Goal: Task Accomplishment & Management: Manage account settings

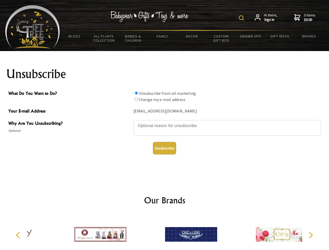
click at [243, 18] on img at bounding box center [241, 17] width 5 height 5
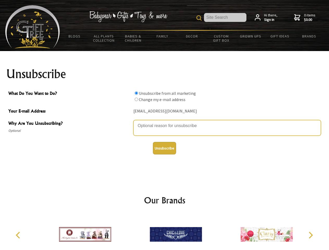
click at [165, 122] on textarea "Why Are You Unsubscribing?" at bounding box center [228, 128] width 188 height 16
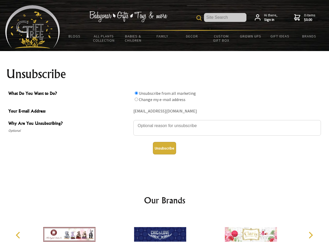
click at [136, 93] on input "What Do You Want to Do?" at bounding box center [136, 93] width 3 height 3
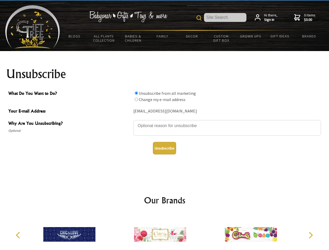
click at [136, 99] on input "What Do You Want to Do?" at bounding box center [136, 99] width 3 height 3
radio input "true"
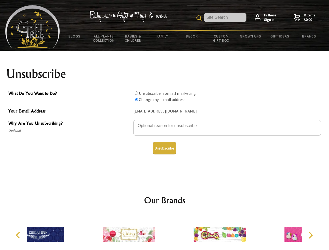
click at [165, 148] on button "Unsubscribe" at bounding box center [164, 148] width 23 height 13
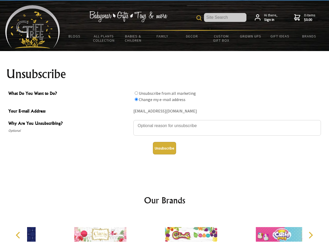
click at [165, 233] on div at bounding box center [191, 235] width 91 height 41
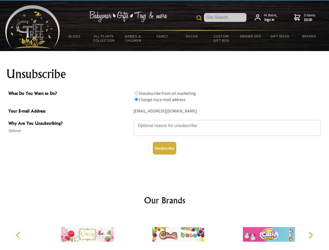
click at [19, 235] on icon "Previous" at bounding box center [18, 235] width 7 height 7
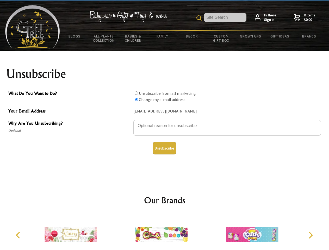
click at [311, 235] on icon "Next" at bounding box center [310, 235] width 7 height 7
